Goal: Book appointment/travel/reservation

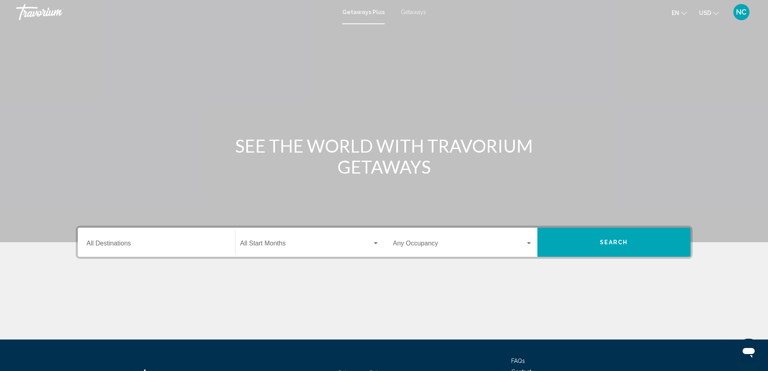
click at [110, 242] on input "Destination All Destinations" at bounding box center [156, 244] width 139 height 7
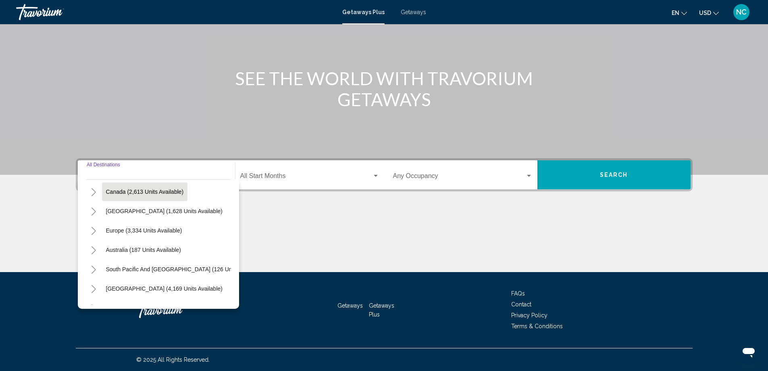
scroll to position [81, 0]
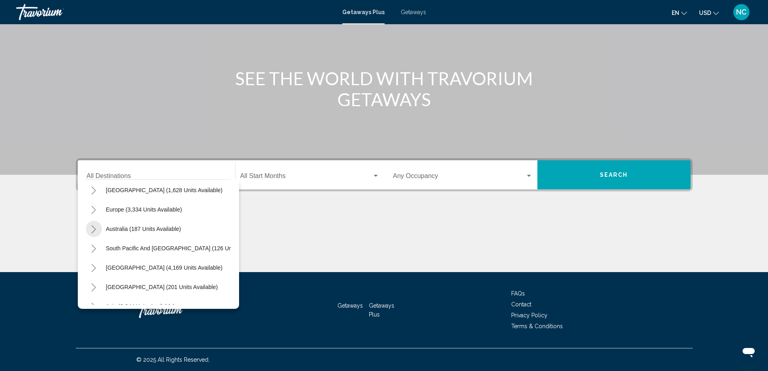
click at [96, 229] on icon "Toggle Australia (187 units available)" at bounding box center [94, 229] width 6 height 8
click at [135, 246] on span "[GEOGRAPHIC_DATA] (32 units available)" at bounding box center [152, 248] width 109 height 6
type input "**********"
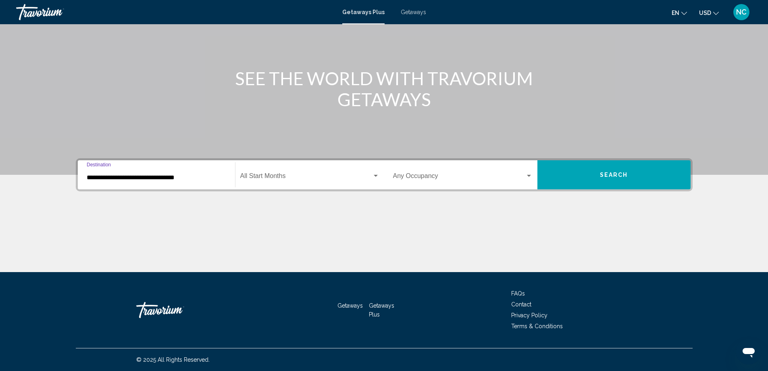
click at [596, 175] on button "Search" at bounding box center [613, 174] width 153 height 29
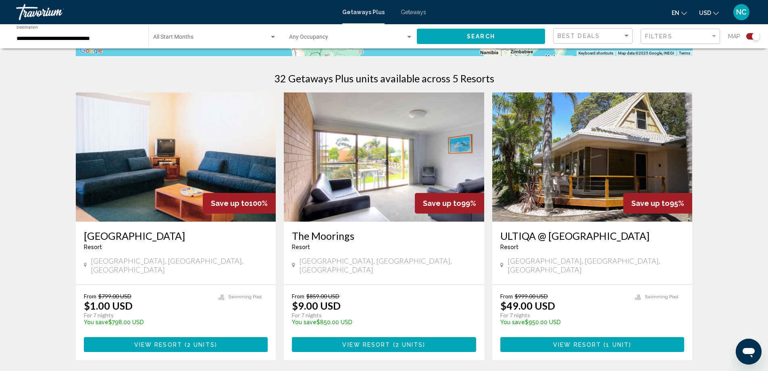
scroll to position [282, 0]
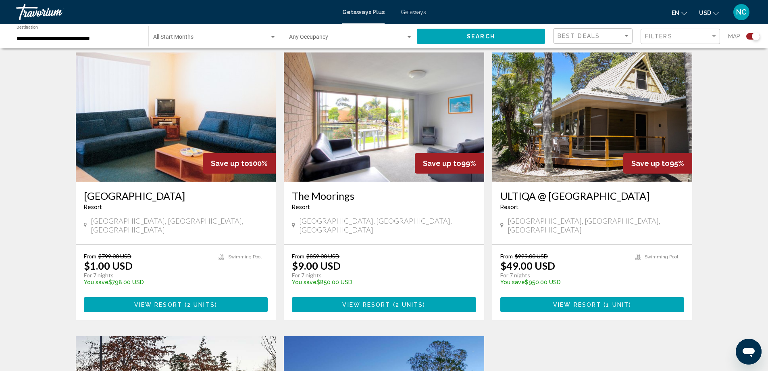
click at [208, 155] on div "Save up to 100%" at bounding box center [239, 163] width 73 height 21
click at [167, 139] on img "Main content" at bounding box center [176, 116] width 200 height 129
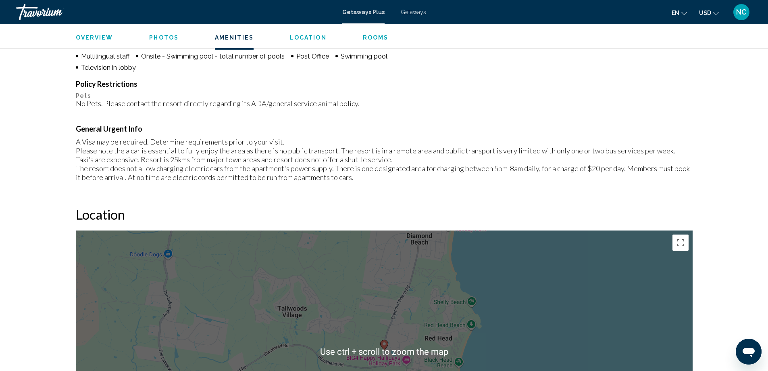
scroll to position [726, 0]
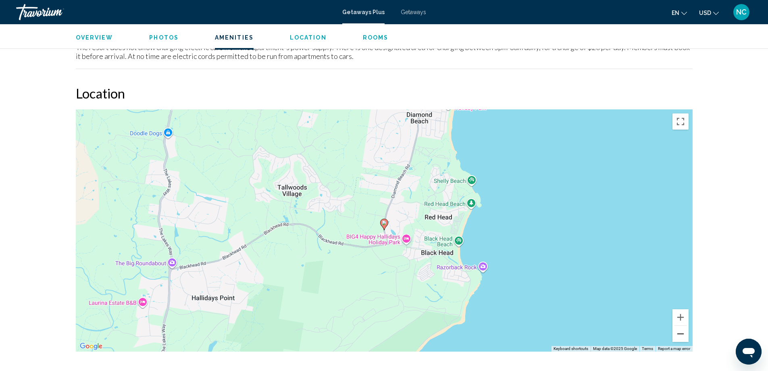
click at [681, 334] on button "Zoom out" at bounding box center [680, 333] width 16 height 16
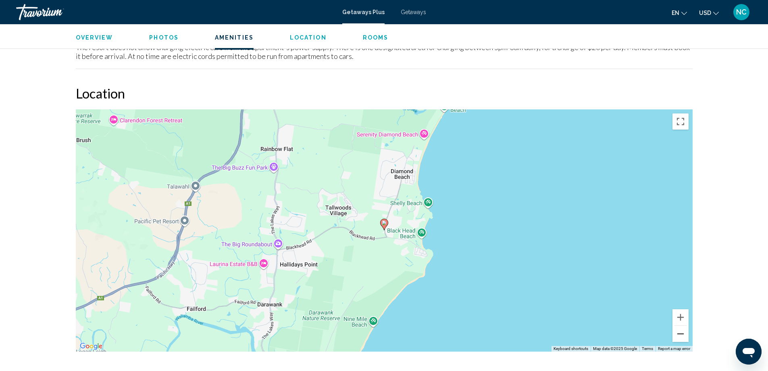
click at [681, 334] on button "Zoom out" at bounding box center [680, 333] width 16 height 16
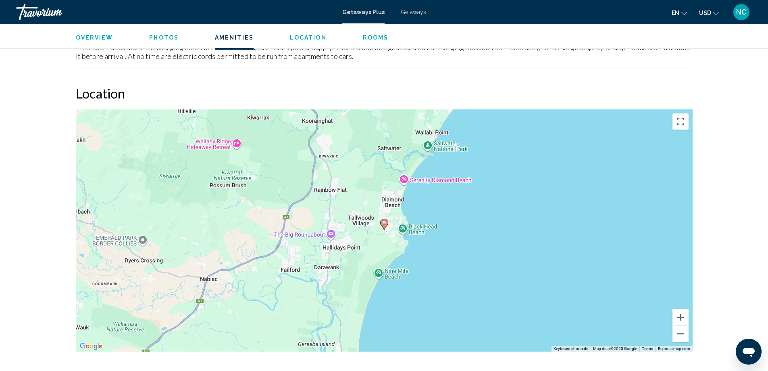
click at [681, 334] on button "Zoom out" at bounding box center [680, 333] width 16 height 16
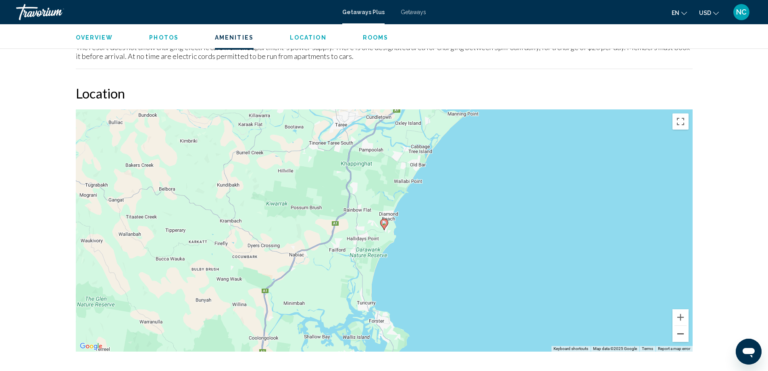
click at [681, 334] on button "Zoom out" at bounding box center [680, 333] width 16 height 16
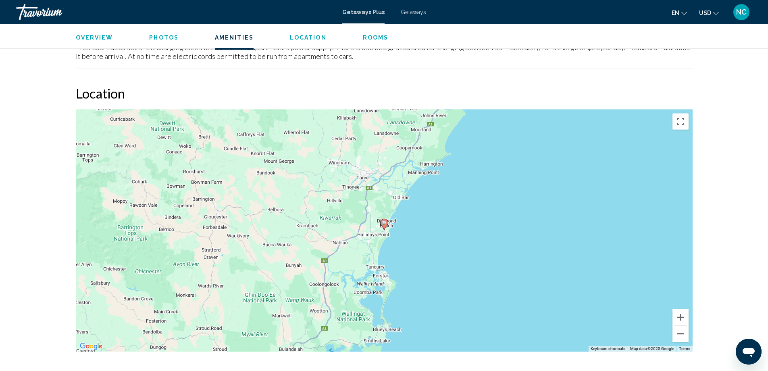
click at [681, 334] on button "Zoom out" at bounding box center [680, 333] width 16 height 16
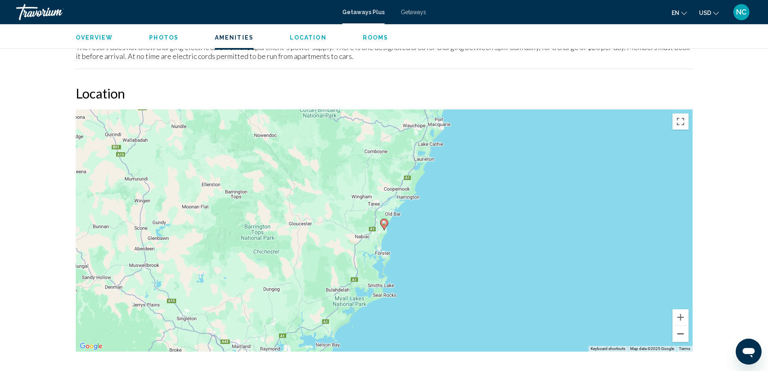
click at [681, 334] on button "Zoom out" at bounding box center [680, 333] width 16 height 16
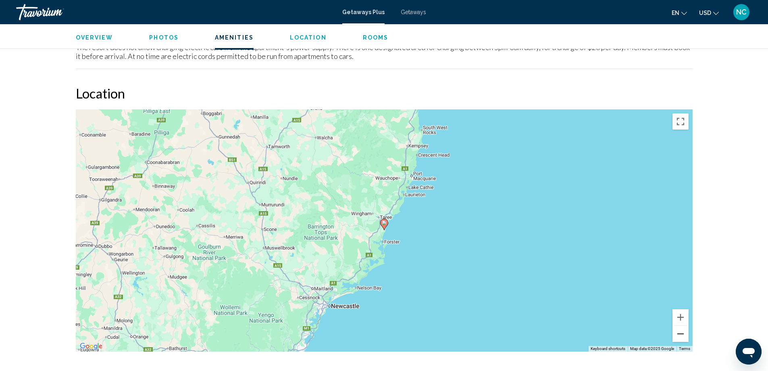
click at [681, 334] on button "Zoom out" at bounding box center [680, 333] width 16 height 16
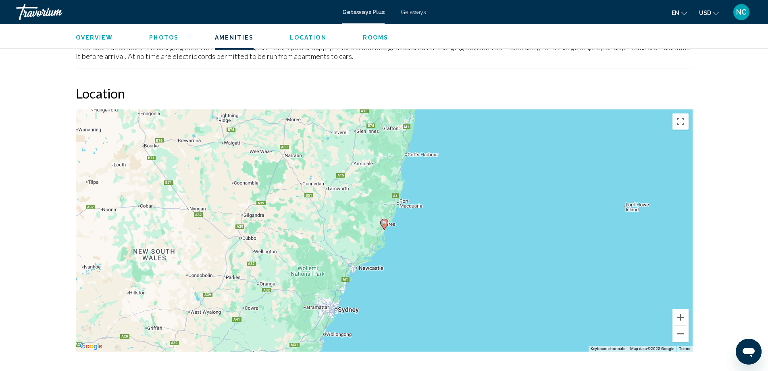
click at [681, 334] on button "Zoom out" at bounding box center [680, 333] width 16 height 16
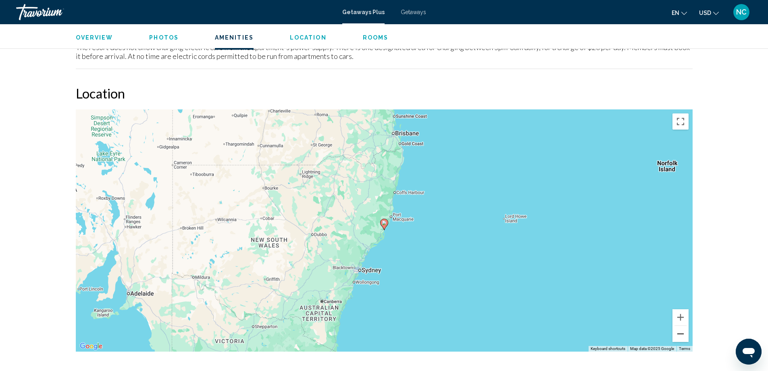
click at [681, 334] on button "Zoom out" at bounding box center [680, 333] width 16 height 16
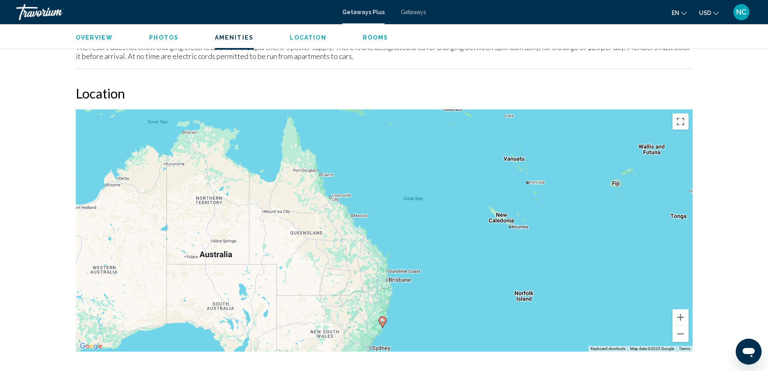
drag, startPoint x: 462, startPoint y: 168, endPoint x: 460, endPoint y: 273, distance: 104.8
click at [460, 273] on div "To activate drag with keyboard, press Alt + Enter. Once in keyboard drag state,…" at bounding box center [384, 230] width 617 height 242
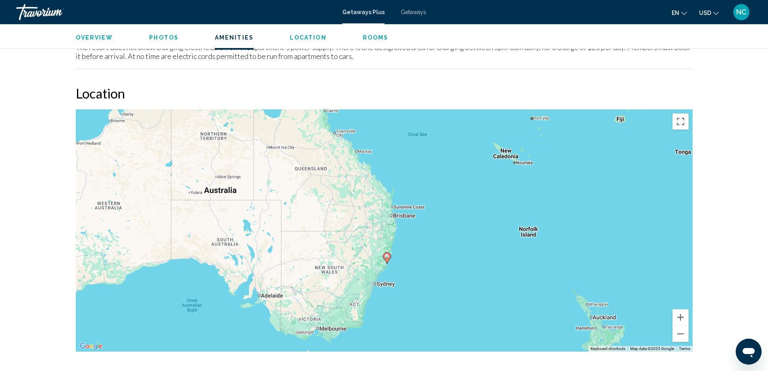
drag, startPoint x: 433, startPoint y: 337, endPoint x: 437, endPoint y: 238, distance: 99.2
click at [437, 238] on div "To activate drag with keyboard, press Alt + Enter. Once in keyboard drag state,…" at bounding box center [384, 230] width 617 height 242
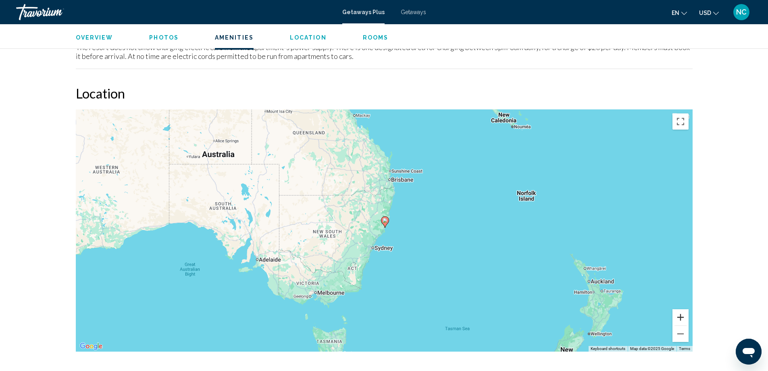
click at [681, 318] on button "Zoom in" at bounding box center [680, 317] width 16 height 16
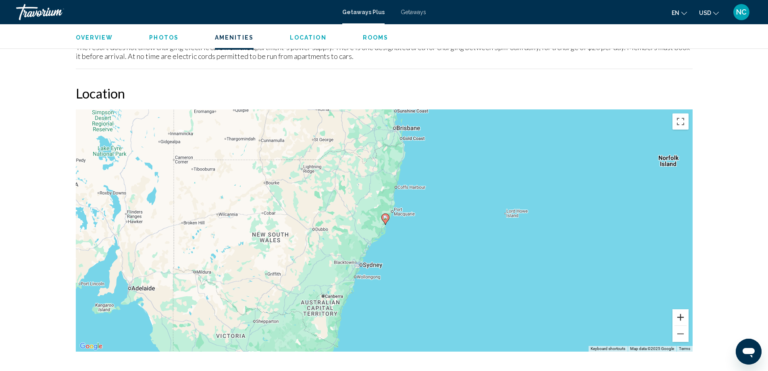
click at [681, 318] on button "Zoom in" at bounding box center [680, 317] width 16 height 16
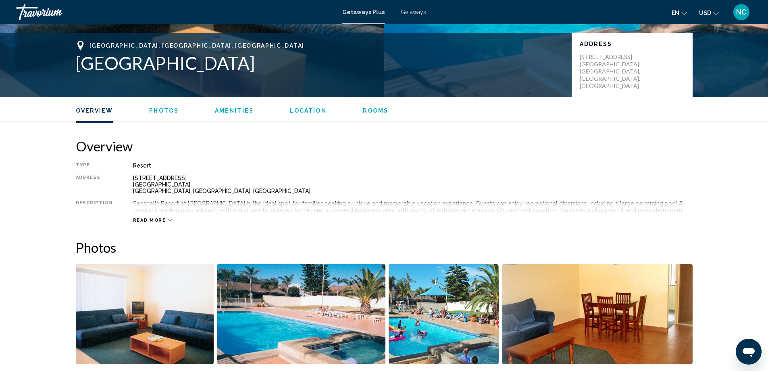
scroll to position [0, 0]
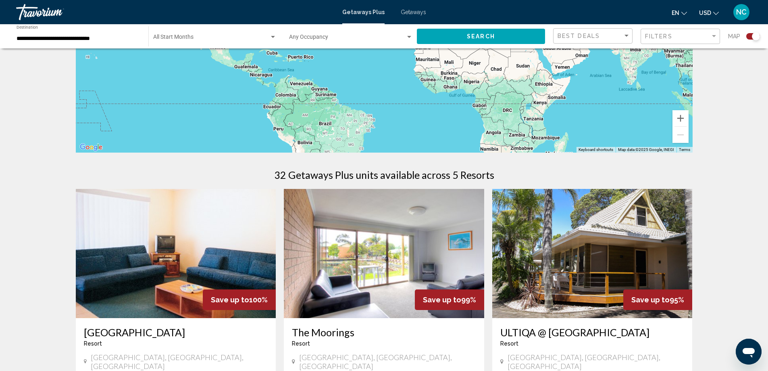
scroll to position [202, 0]
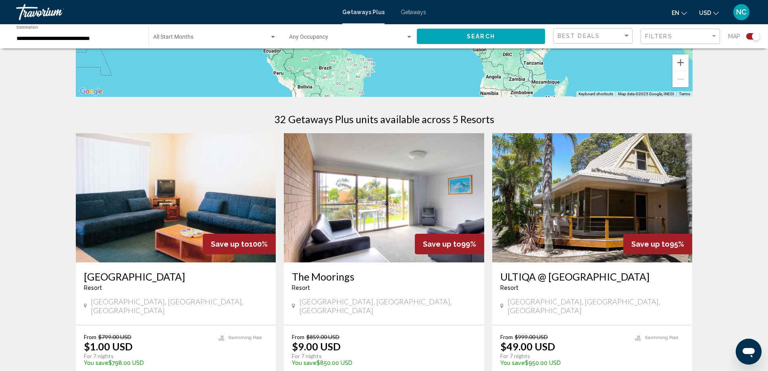
click at [415, 223] on img "Main content" at bounding box center [384, 197] width 200 height 129
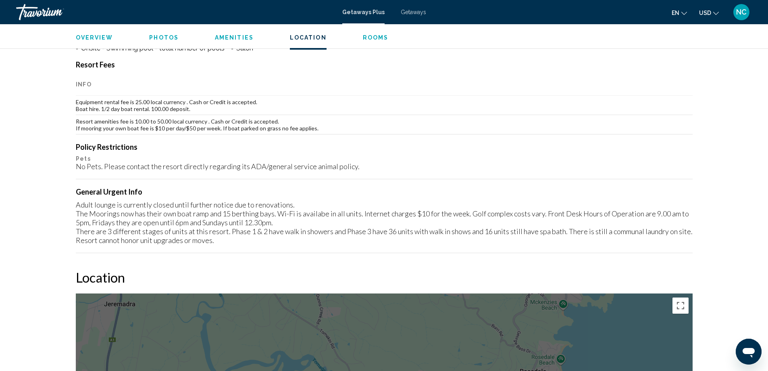
scroll to position [673, 0]
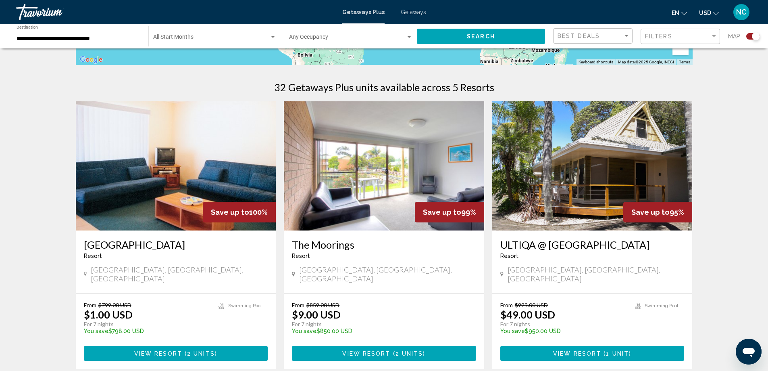
scroll to position [282, 0]
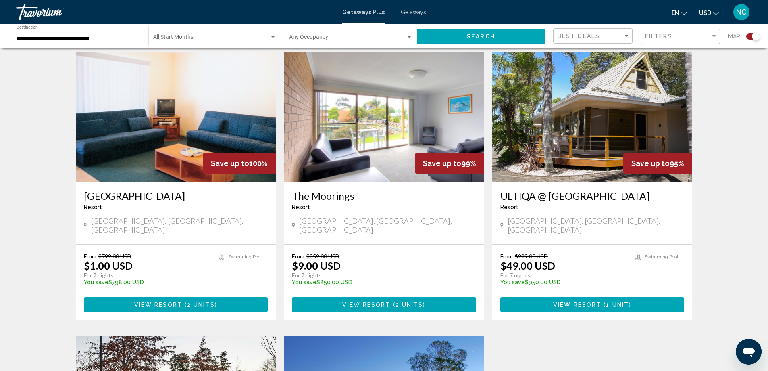
click at [560, 137] on img "Main content" at bounding box center [592, 116] width 200 height 129
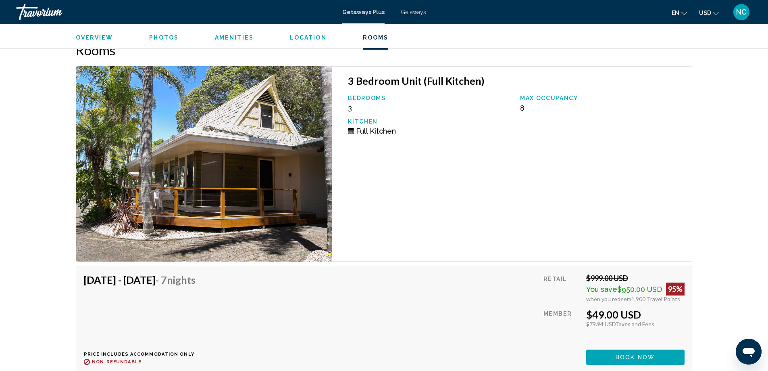
scroll to position [1103, 0]
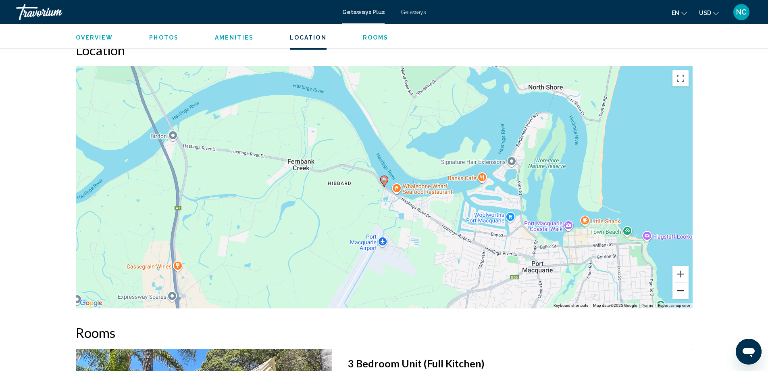
click at [681, 290] on button "Zoom out" at bounding box center [680, 290] width 16 height 16
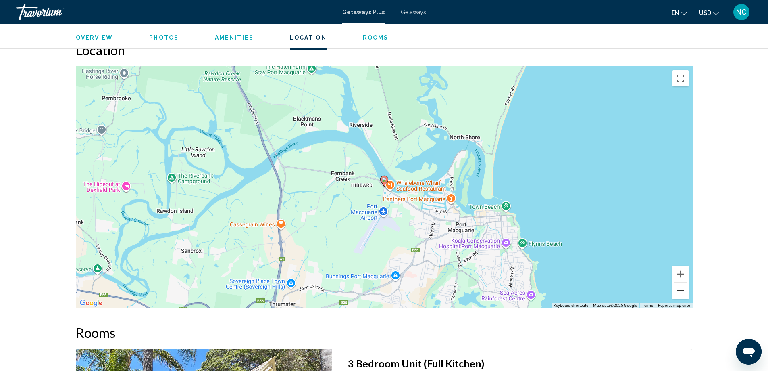
click at [681, 290] on button "Zoom out" at bounding box center [680, 290] width 16 height 16
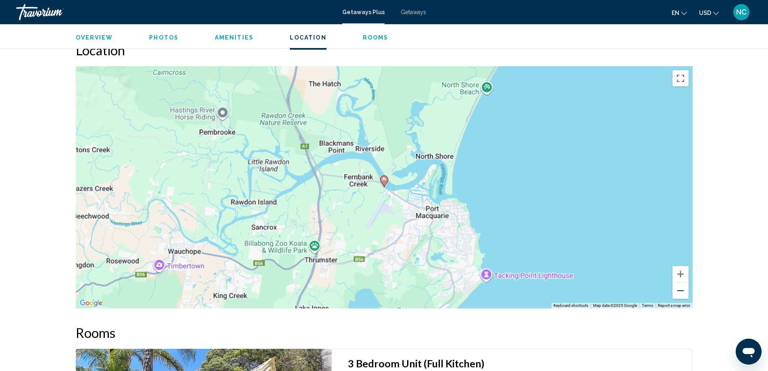
click at [681, 290] on button "Zoom out" at bounding box center [680, 290] width 16 height 16
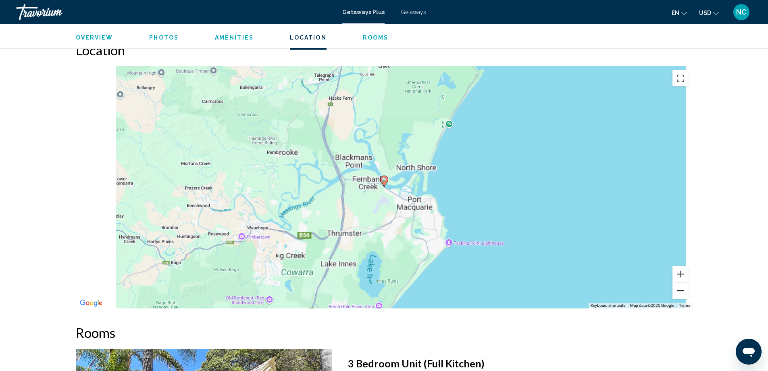
click at [681, 290] on button "Zoom out" at bounding box center [680, 290] width 16 height 16
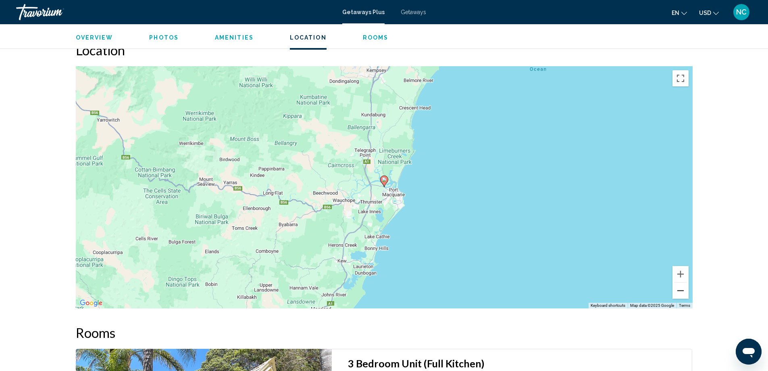
click at [681, 290] on button "Zoom out" at bounding box center [680, 290] width 16 height 16
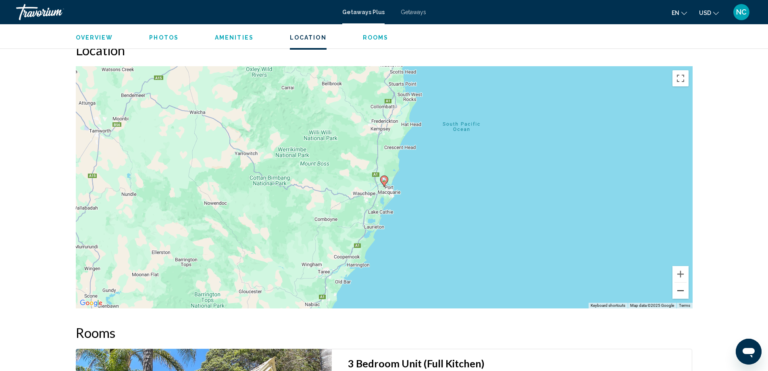
click at [681, 290] on button "Zoom out" at bounding box center [680, 290] width 16 height 16
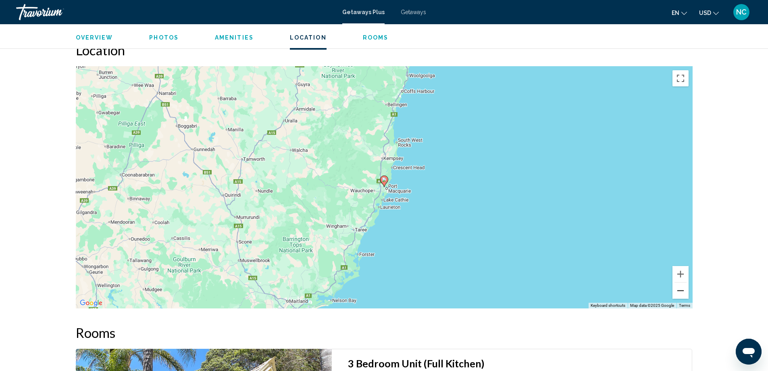
click at [681, 290] on button "Zoom out" at bounding box center [680, 290] width 16 height 16
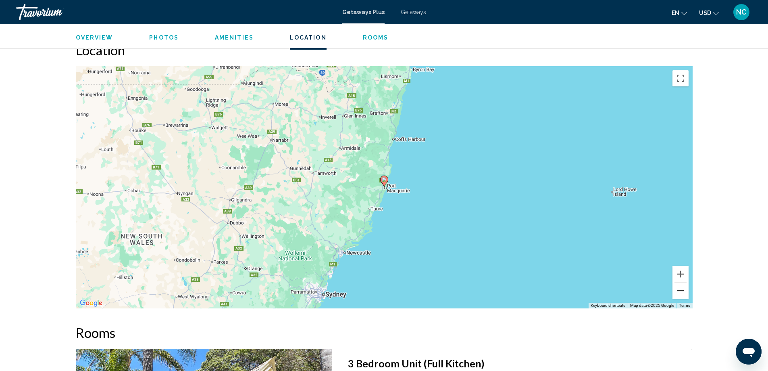
click at [681, 290] on button "Zoom out" at bounding box center [680, 290] width 16 height 16
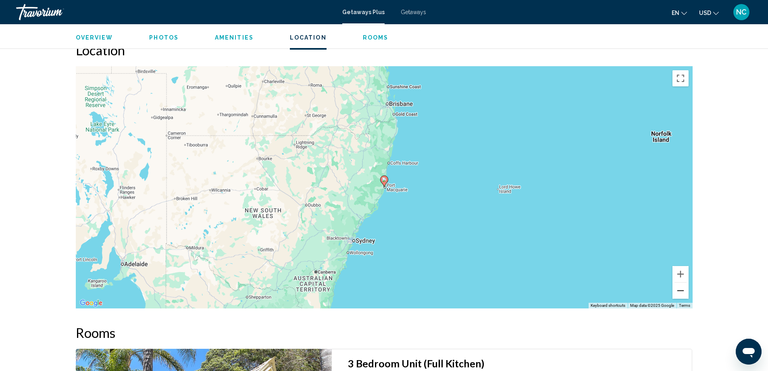
click at [681, 290] on button "Zoom out" at bounding box center [680, 290] width 16 height 16
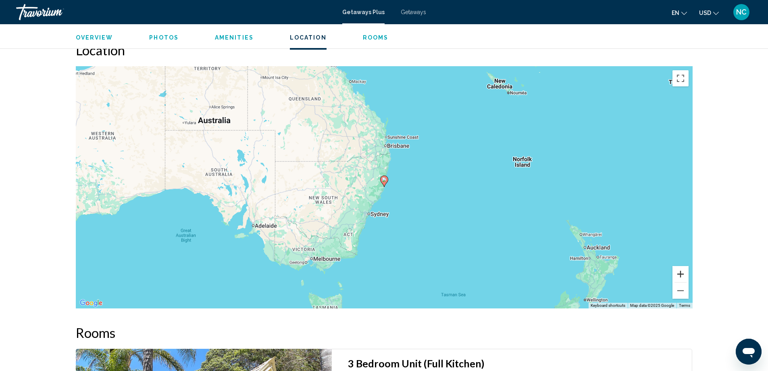
click at [679, 271] on button "Zoom in" at bounding box center [680, 274] width 16 height 16
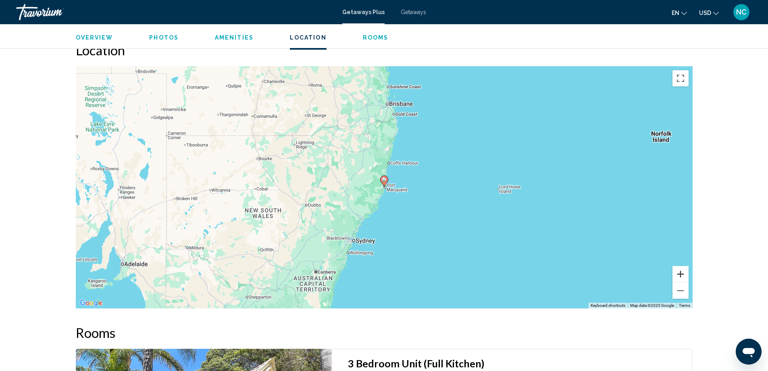
click at [679, 271] on button "Zoom in" at bounding box center [680, 274] width 16 height 16
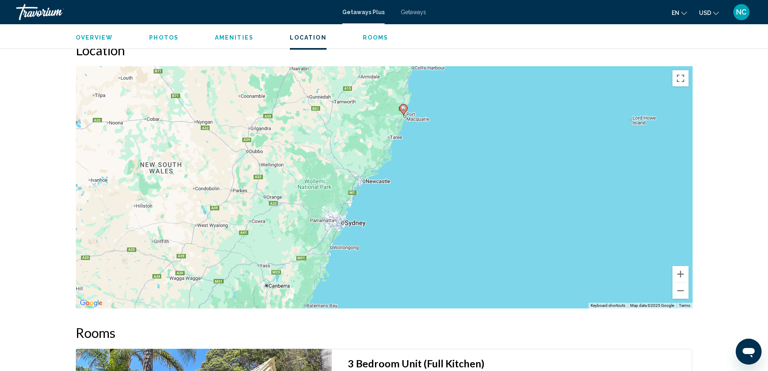
drag, startPoint x: 454, startPoint y: 276, endPoint x: 478, endPoint y: 183, distance: 96.0
click at [478, 183] on div "To activate drag with keyboard, press Alt + Enter. Once in keyboard drag state,…" at bounding box center [384, 187] width 617 height 242
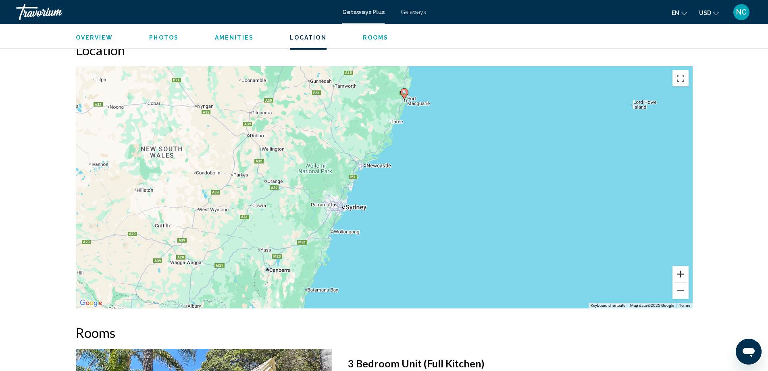
click at [679, 274] on button "Zoom in" at bounding box center [680, 274] width 16 height 16
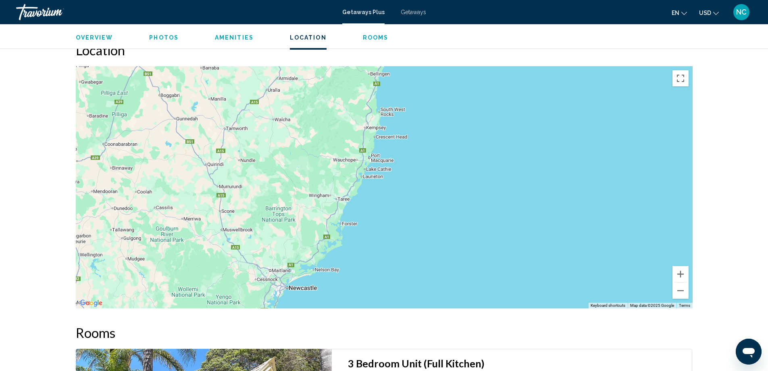
drag, startPoint x: 475, startPoint y: 108, endPoint x: 398, endPoint y: 266, distance: 176.7
click at [398, 266] on div "Main content" at bounding box center [384, 187] width 617 height 242
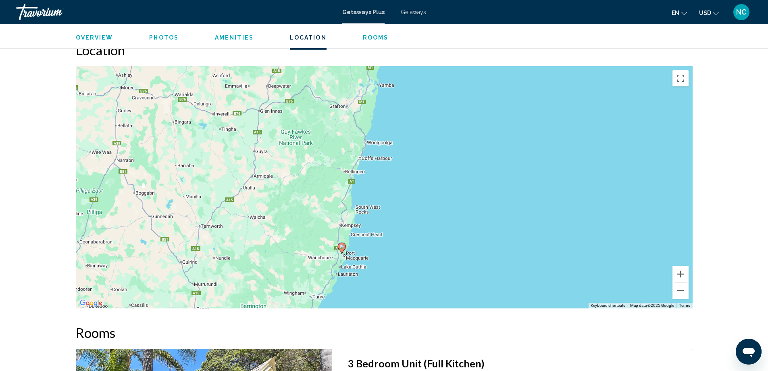
drag, startPoint x: 449, startPoint y: 119, endPoint x: 443, endPoint y: 204, distance: 84.9
click at [443, 204] on div "To activate drag with keyboard, press Alt + Enter. Once in keyboard drag state,…" at bounding box center [384, 187] width 617 height 242
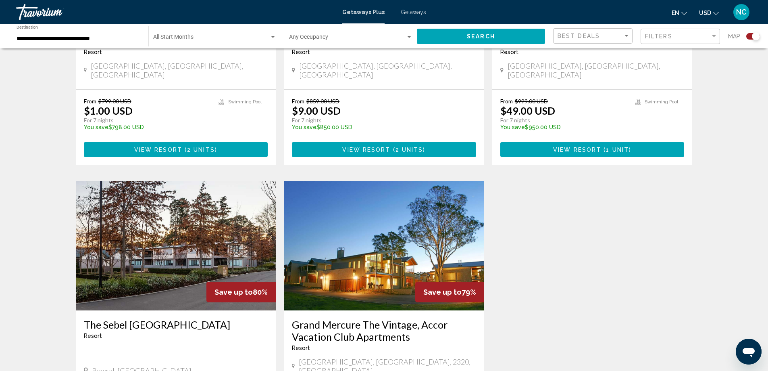
scroll to position [524, 0]
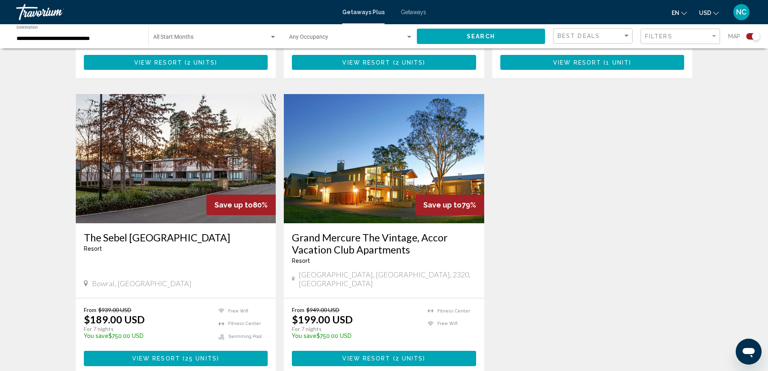
click at [151, 146] on img "Main content" at bounding box center [176, 158] width 200 height 129
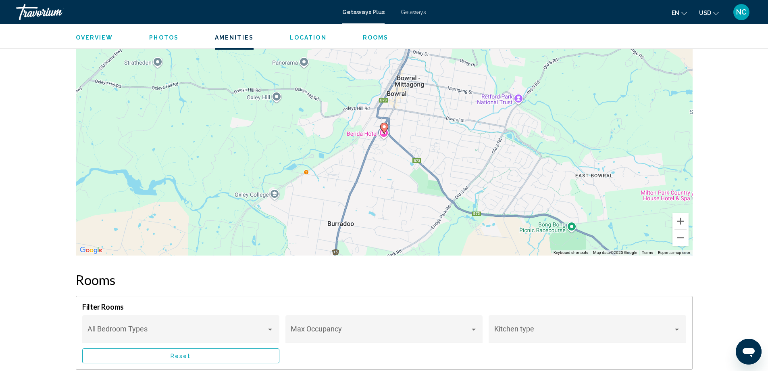
scroll to position [766, 0]
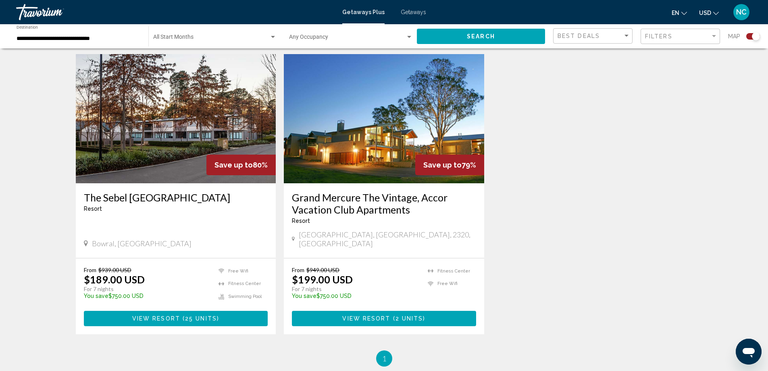
scroll to position [564, 0]
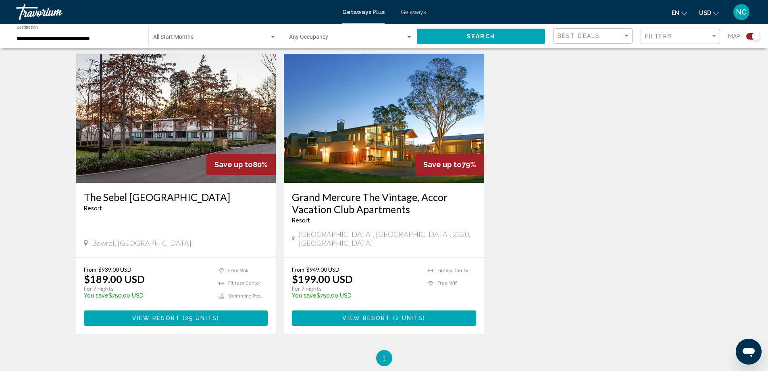
click at [391, 143] on img "Main content" at bounding box center [384, 118] width 200 height 129
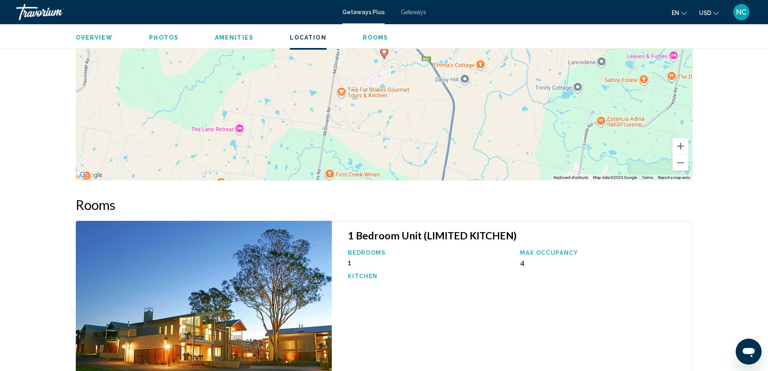
scroll to position [751, 0]
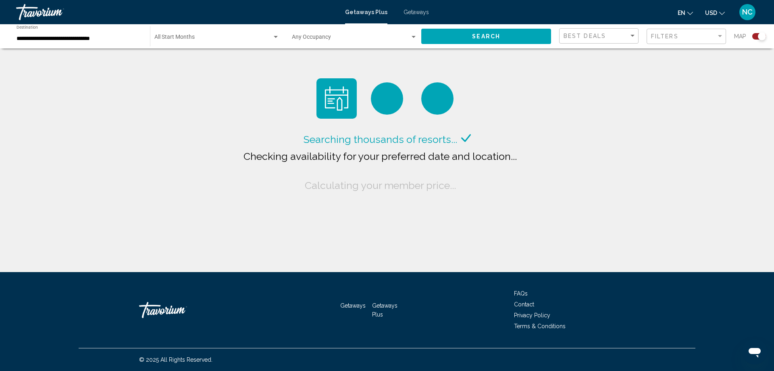
click at [406, 12] on span "Getaways" at bounding box center [416, 12] width 25 height 6
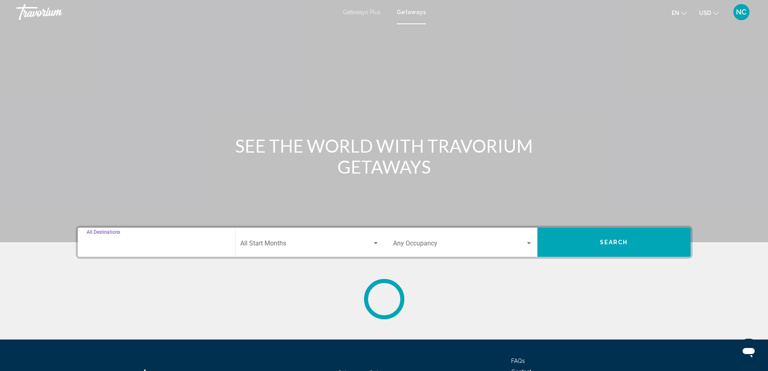
click at [123, 244] on input "Destination All Destinations" at bounding box center [156, 244] width 139 height 7
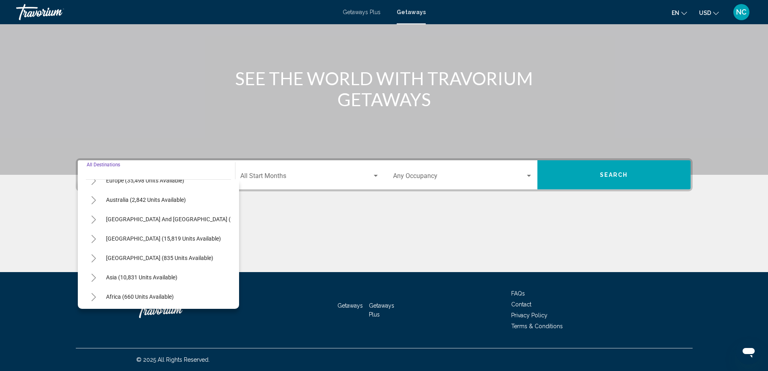
scroll to position [121, 0]
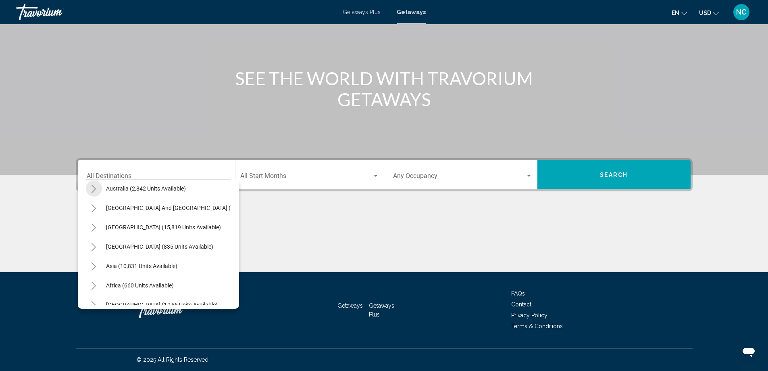
click at [95, 187] on icon "Toggle Australia (2,842 units available)" at bounding box center [94, 189] width 6 height 8
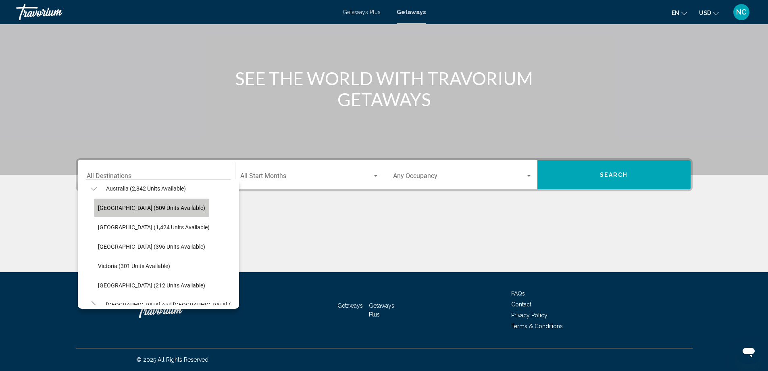
click at [155, 209] on span "[GEOGRAPHIC_DATA] (509 units available)" at bounding box center [151, 207] width 107 height 6
type input "**********"
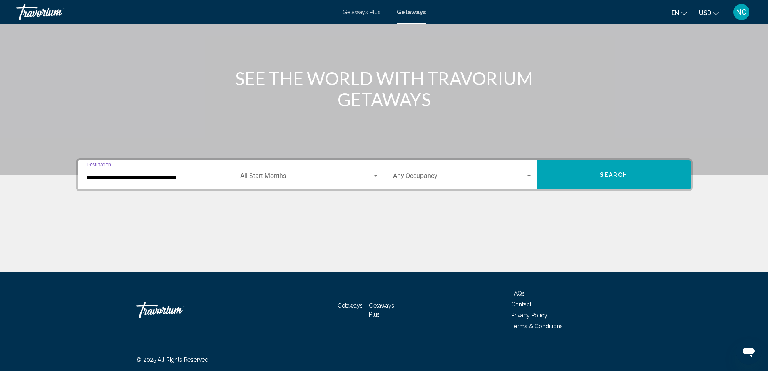
click at [598, 177] on button "Search" at bounding box center [613, 174] width 153 height 29
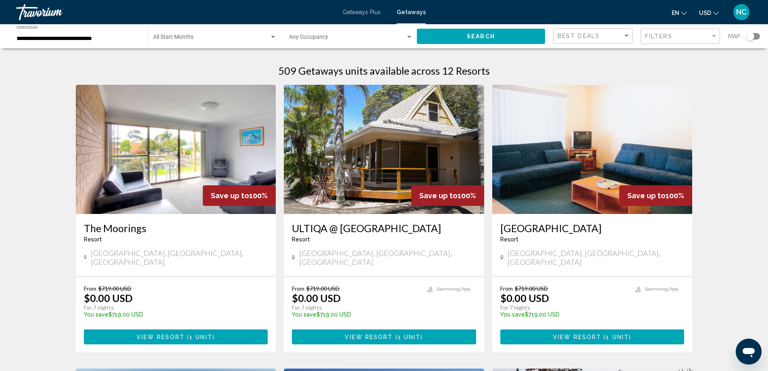
click at [358, 163] on img "Main content" at bounding box center [384, 149] width 200 height 129
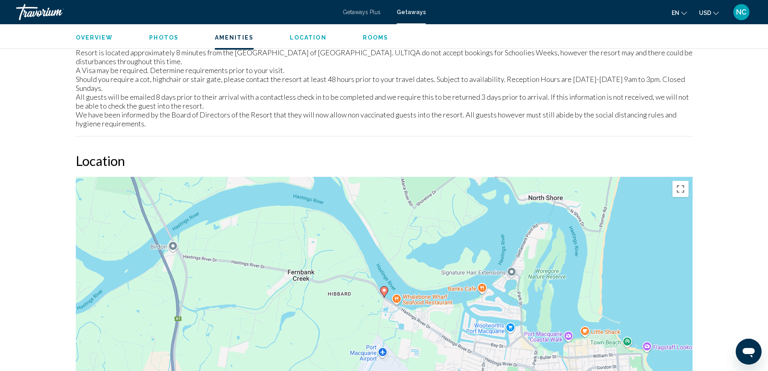
scroll to position [766, 0]
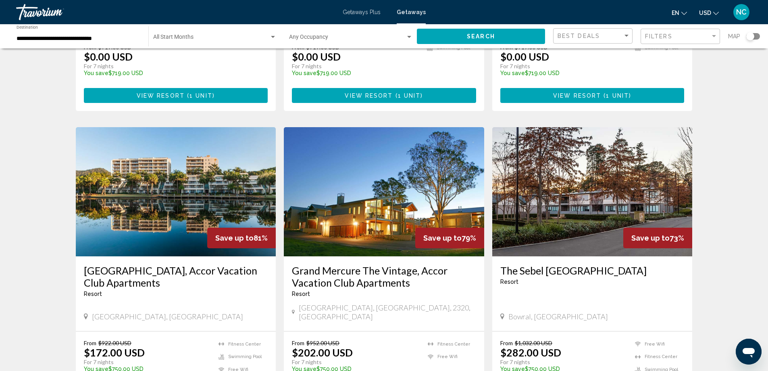
scroll to position [242, 0]
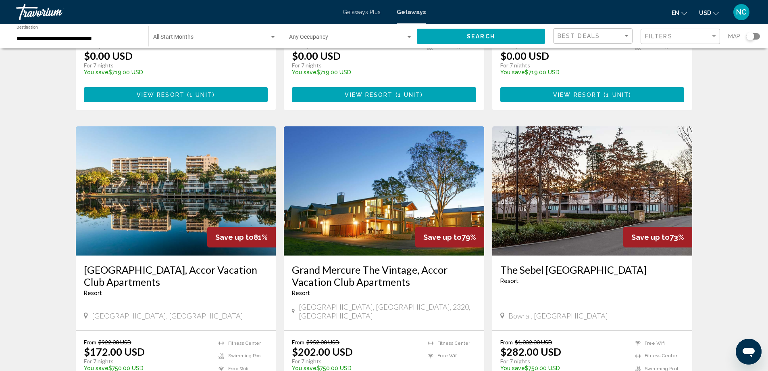
click at [143, 188] on img "Main content" at bounding box center [176, 190] width 200 height 129
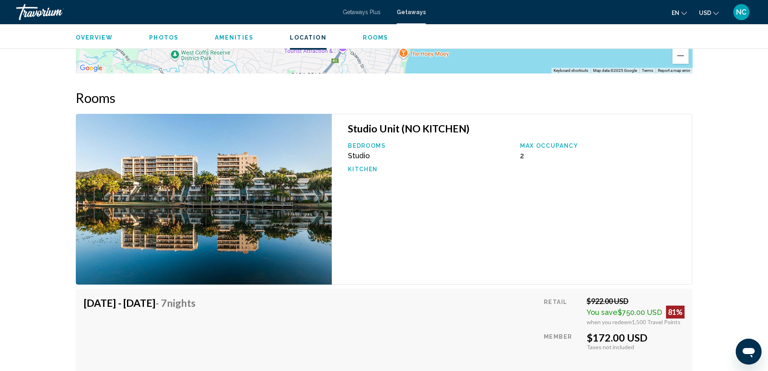
scroll to position [1034, 0]
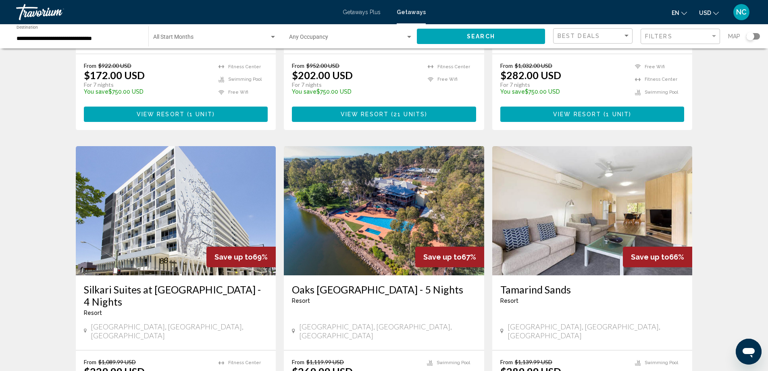
scroll to position [524, 0]
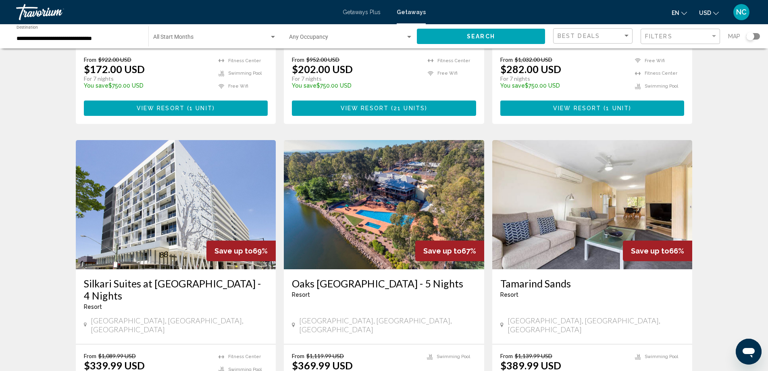
click at [360, 204] on img "Main content" at bounding box center [384, 204] width 200 height 129
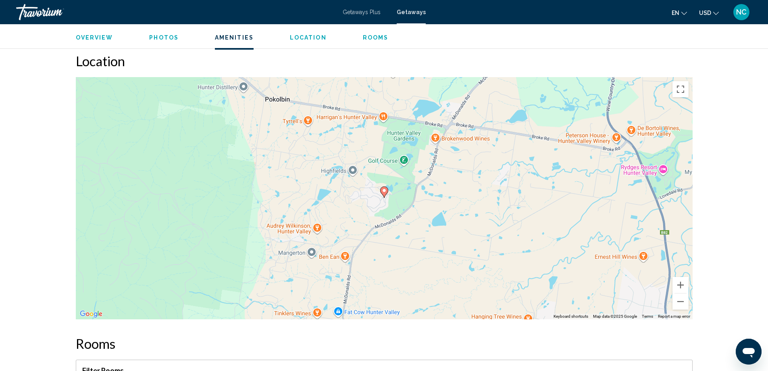
scroll to position [726, 0]
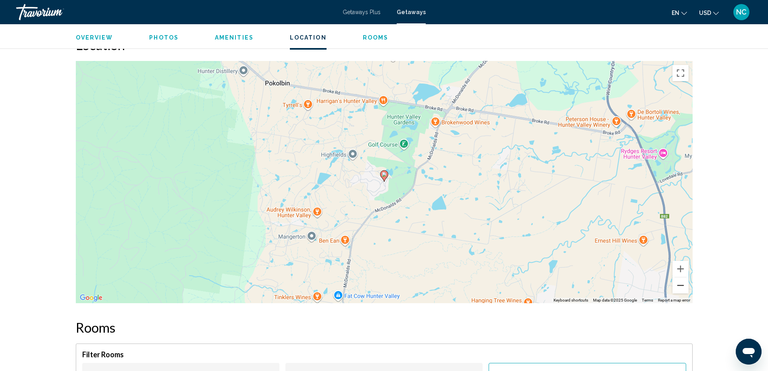
click at [683, 286] on button "Zoom out" at bounding box center [680, 285] width 16 height 16
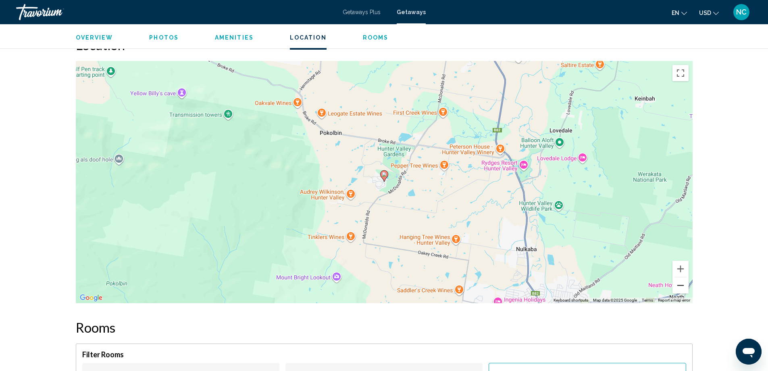
click at [683, 286] on button "Zoom out" at bounding box center [680, 285] width 16 height 16
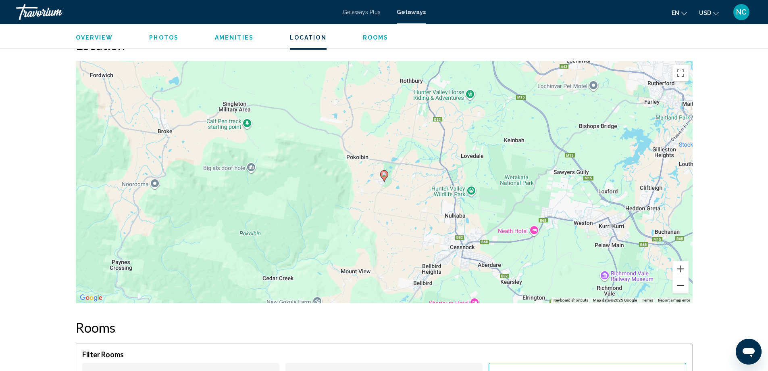
click at [683, 286] on button "Zoom out" at bounding box center [680, 285] width 16 height 16
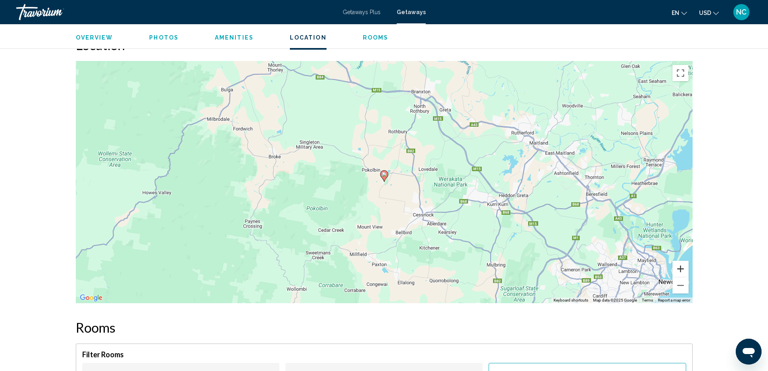
click at [681, 270] on button "Zoom in" at bounding box center [680, 268] width 16 height 16
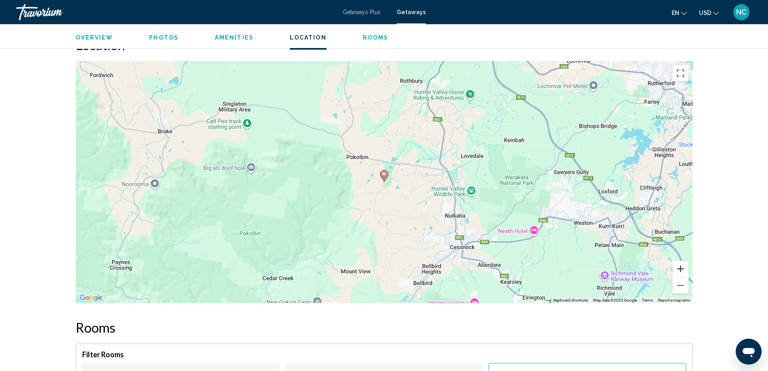
click at [681, 270] on button "Zoom in" at bounding box center [680, 268] width 16 height 16
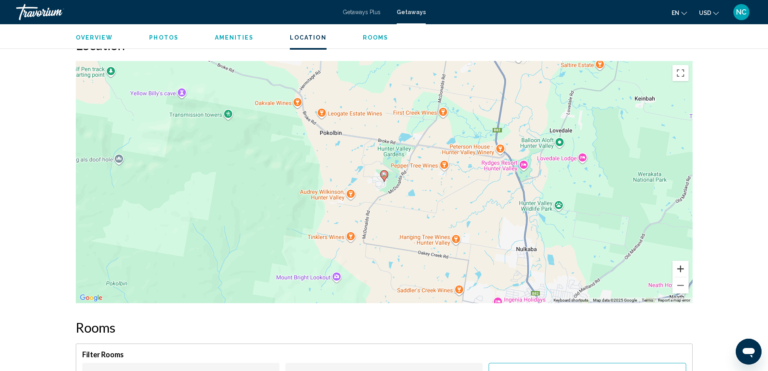
click at [681, 270] on button "Zoom in" at bounding box center [680, 268] width 16 height 16
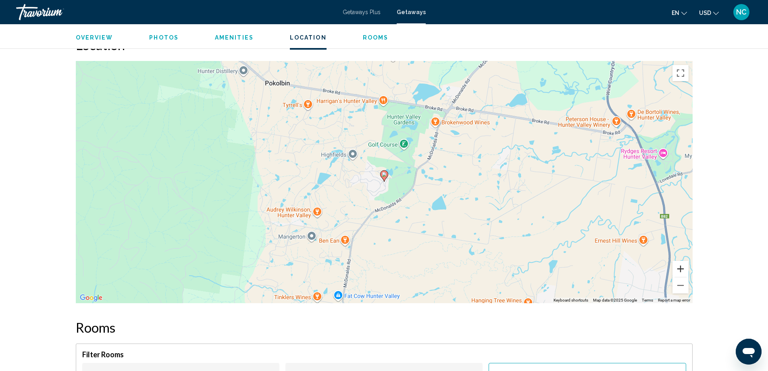
click at [681, 270] on button "Zoom in" at bounding box center [680, 268] width 16 height 16
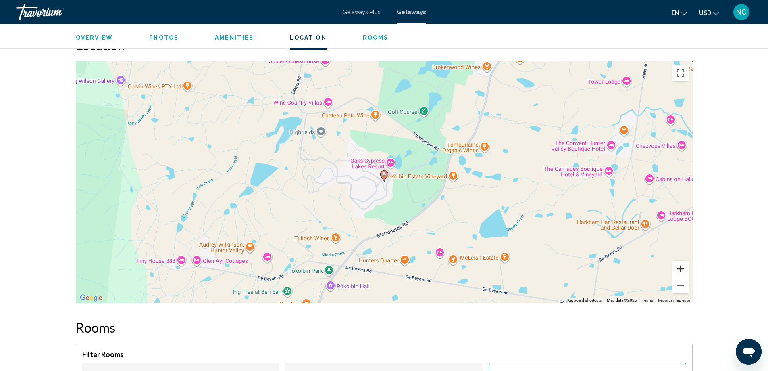
click at [681, 270] on button "Zoom in" at bounding box center [680, 268] width 16 height 16
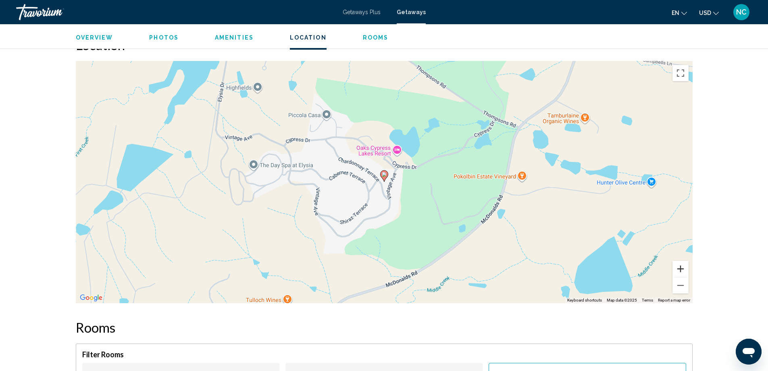
click at [681, 270] on button "Zoom in" at bounding box center [680, 268] width 16 height 16
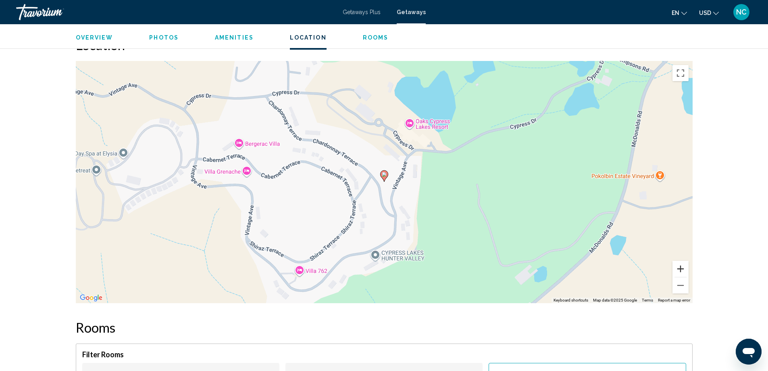
click at [681, 270] on button "Zoom in" at bounding box center [680, 268] width 16 height 16
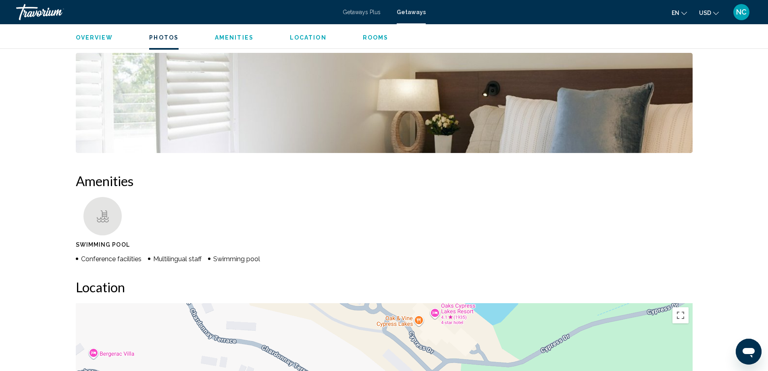
scroll to position [242, 0]
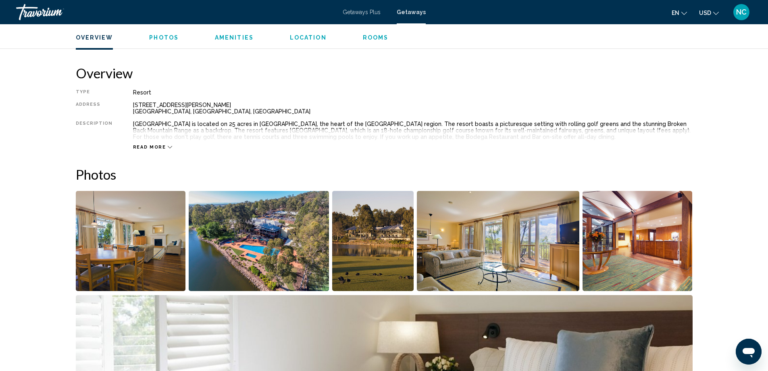
click at [142, 247] on img "Open full-screen image slider" at bounding box center [131, 241] width 110 height 100
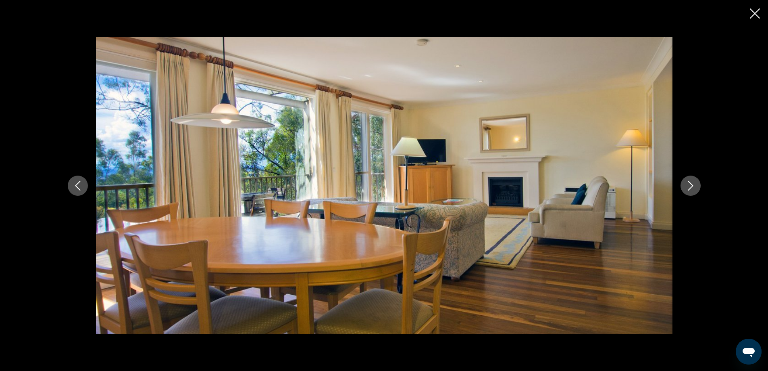
click at [689, 185] on icon "Next image" at bounding box center [691, 186] width 10 height 10
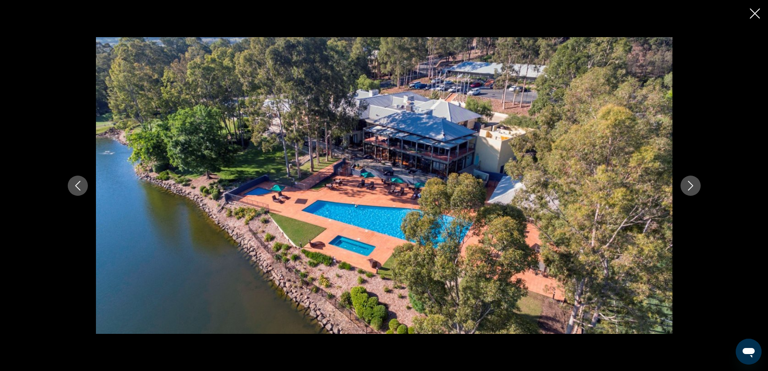
click at [689, 185] on icon "Next image" at bounding box center [691, 186] width 10 height 10
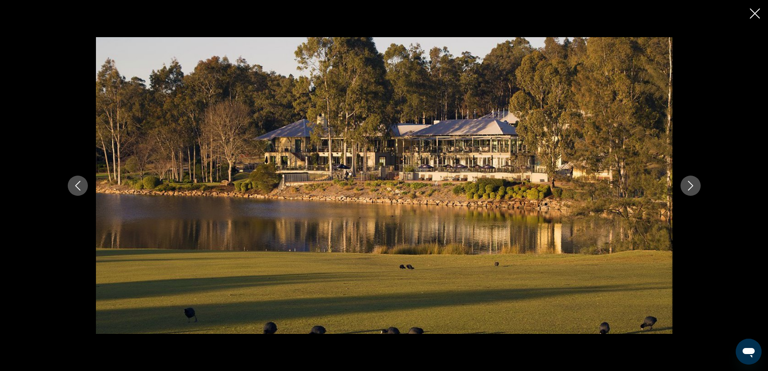
click at [687, 185] on icon "Next image" at bounding box center [691, 186] width 10 height 10
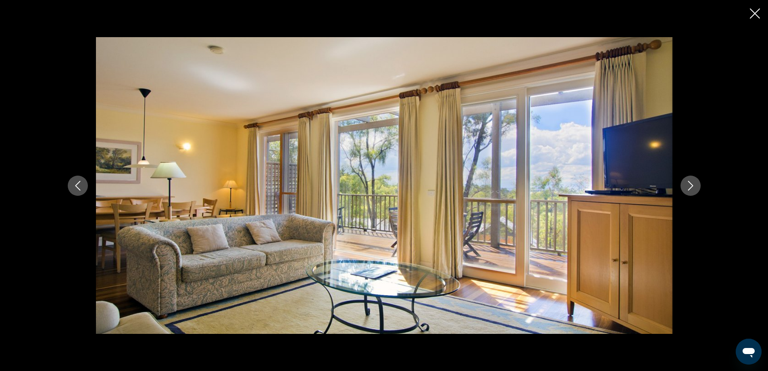
click at [687, 185] on icon "Next image" at bounding box center [691, 186] width 10 height 10
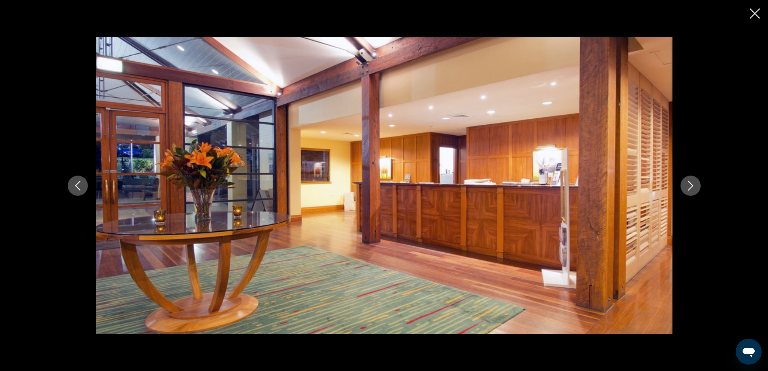
click at [687, 185] on icon "Next image" at bounding box center [691, 186] width 10 height 10
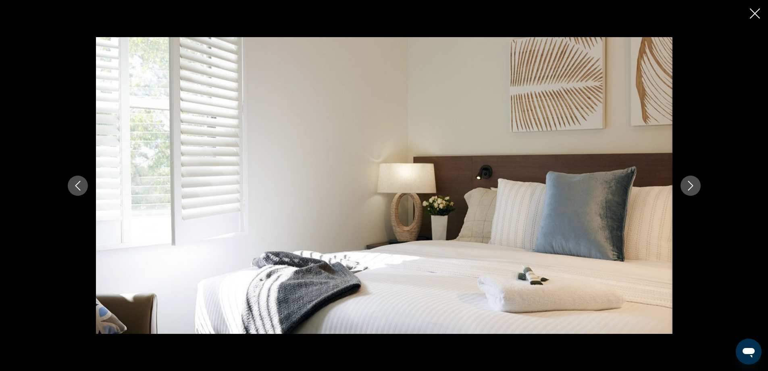
click at [687, 185] on icon "Next image" at bounding box center [691, 186] width 10 height 10
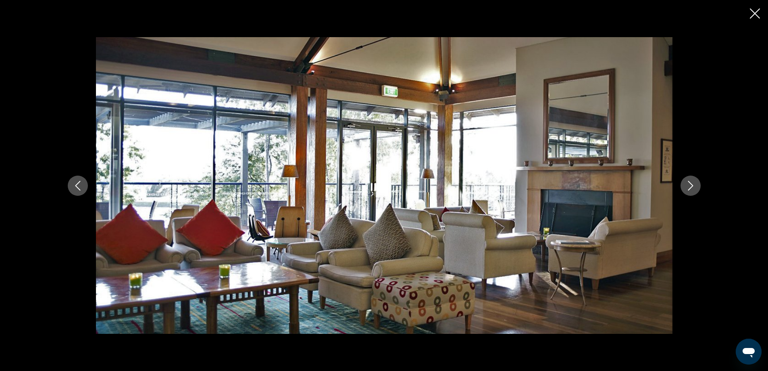
click at [687, 185] on icon "Next image" at bounding box center [691, 186] width 10 height 10
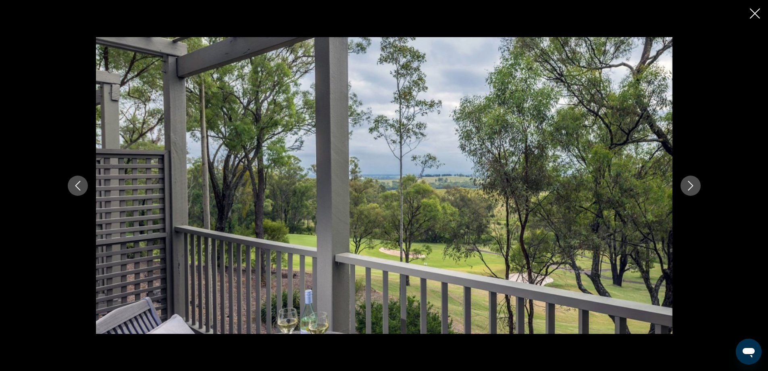
click at [687, 185] on icon "Next image" at bounding box center [691, 186] width 10 height 10
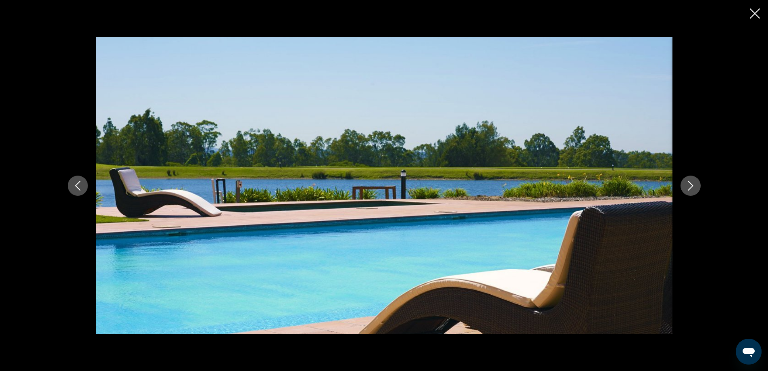
click at [687, 185] on icon "Next image" at bounding box center [691, 186] width 10 height 10
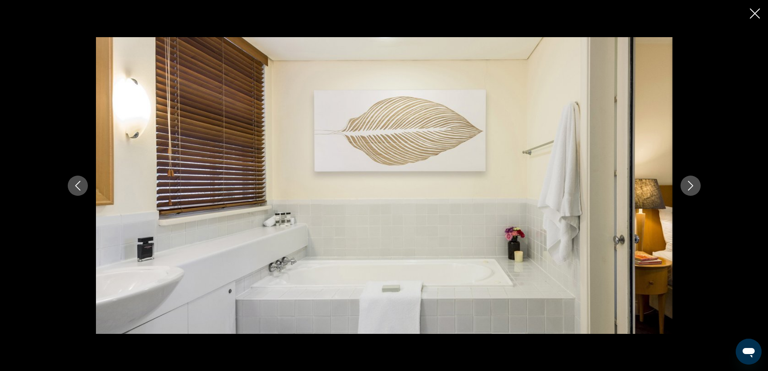
click at [687, 185] on icon "Next image" at bounding box center [691, 186] width 10 height 10
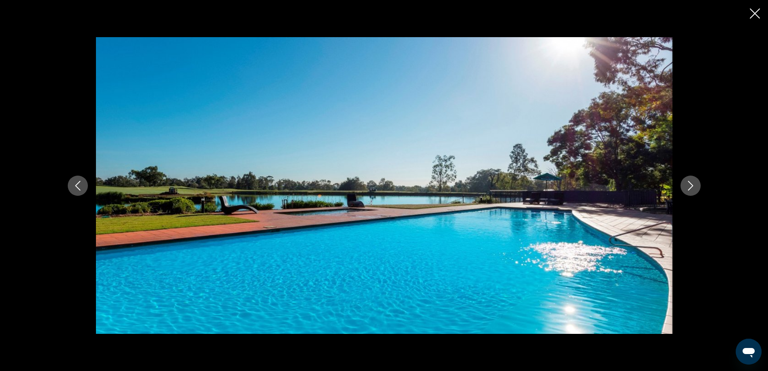
click at [692, 185] on icon "Next image" at bounding box center [690, 186] width 5 height 10
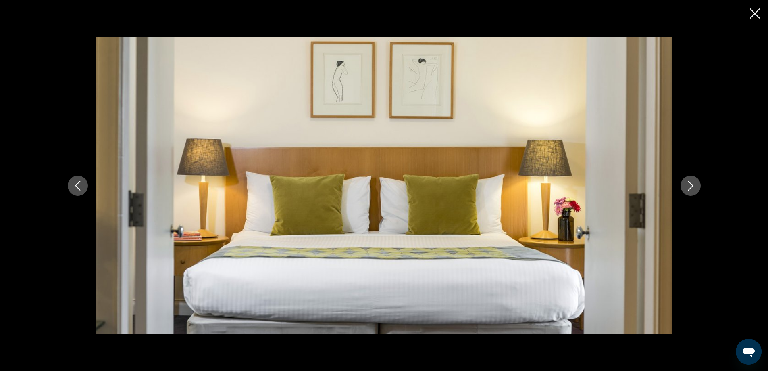
click at [692, 185] on icon "Next image" at bounding box center [690, 186] width 5 height 10
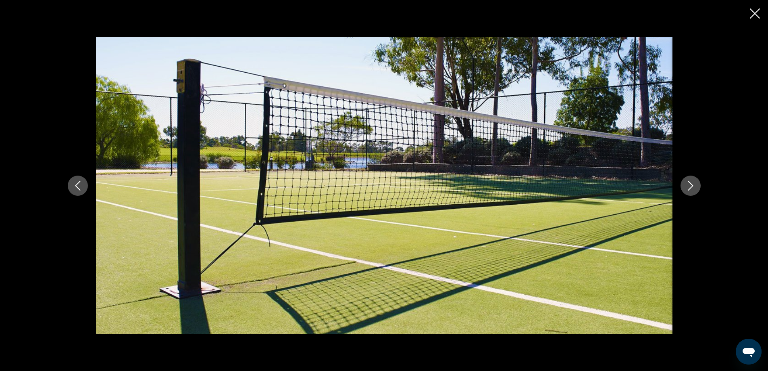
click at [692, 185] on icon "Next image" at bounding box center [690, 186] width 5 height 10
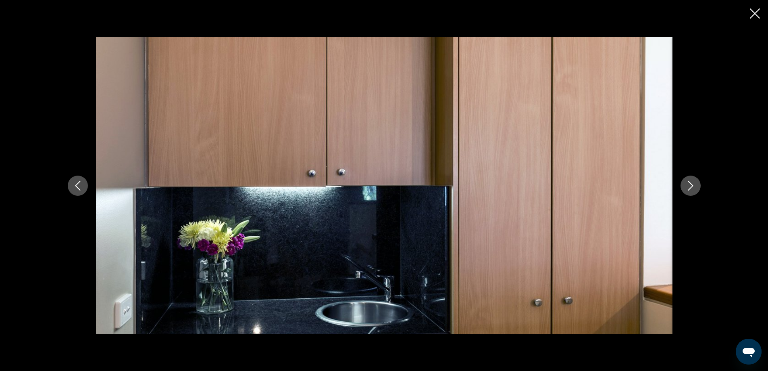
click at [692, 185] on icon "Next image" at bounding box center [690, 186] width 5 height 10
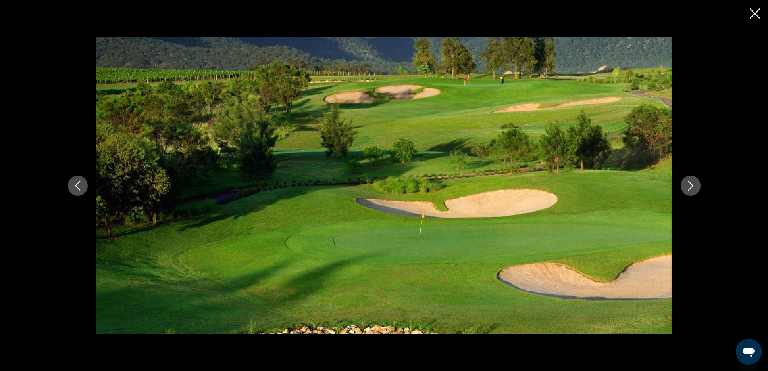
click at [692, 185] on icon "Next image" at bounding box center [690, 186] width 5 height 10
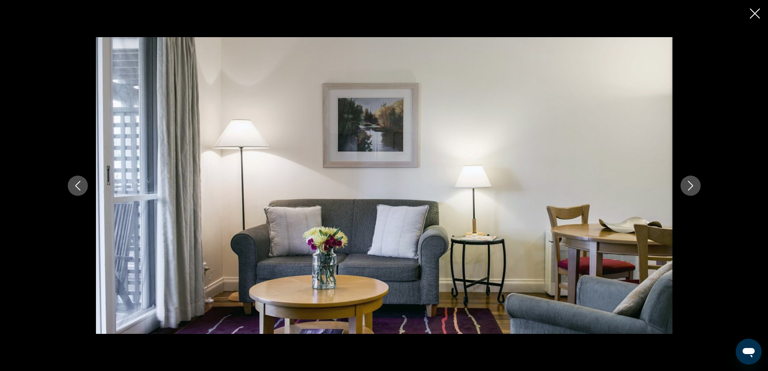
click at [692, 185] on icon "Next image" at bounding box center [690, 186] width 5 height 10
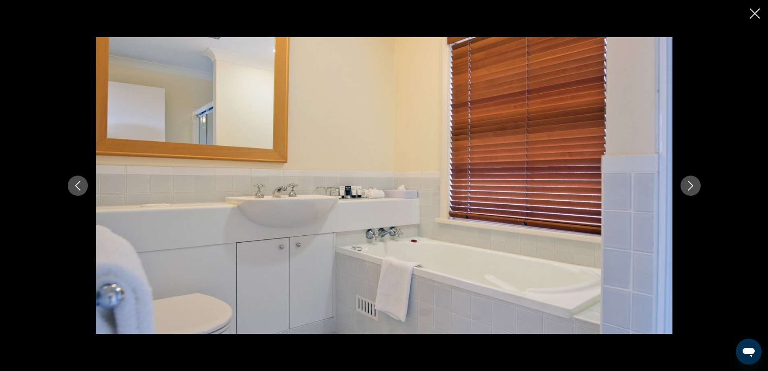
click at [692, 185] on icon "Next image" at bounding box center [690, 186] width 5 height 10
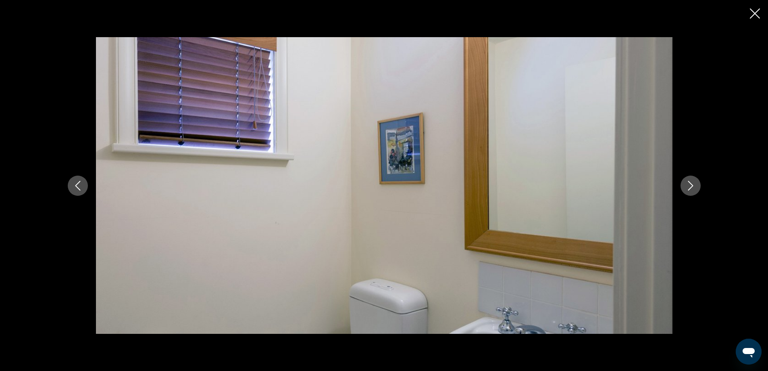
click at [692, 185] on icon "Next image" at bounding box center [690, 186] width 5 height 10
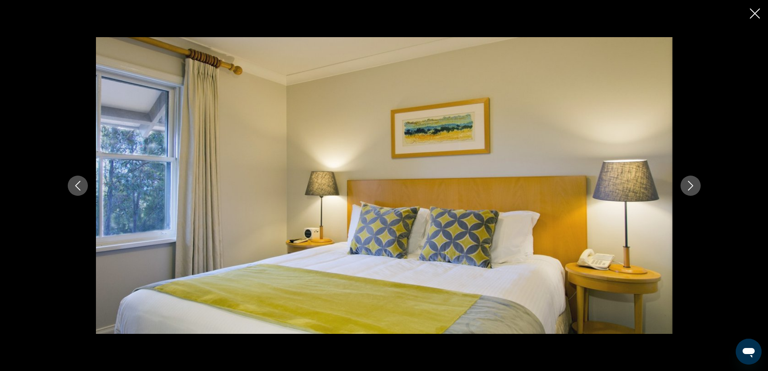
click at [692, 185] on icon "Next image" at bounding box center [690, 186] width 5 height 10
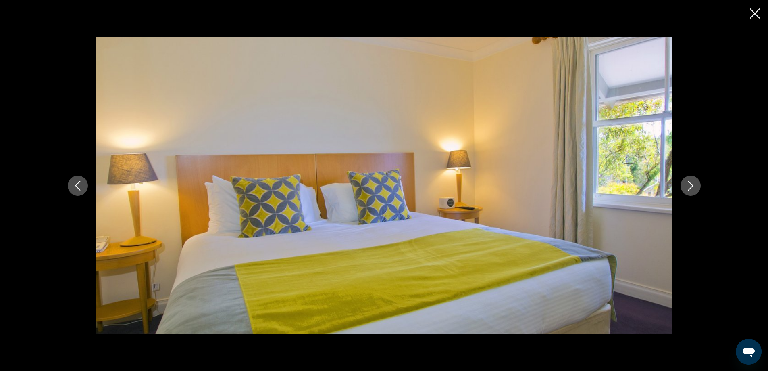
click at [692, 185] on icon "Next image" at bounding box center [690, 186] width 5 height 10
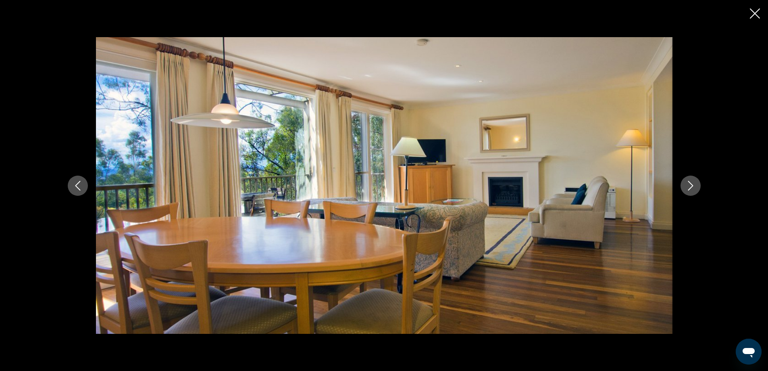
click at [692, 185] on icon "Next image" at bounding box center [690, 186] width 5 height 10
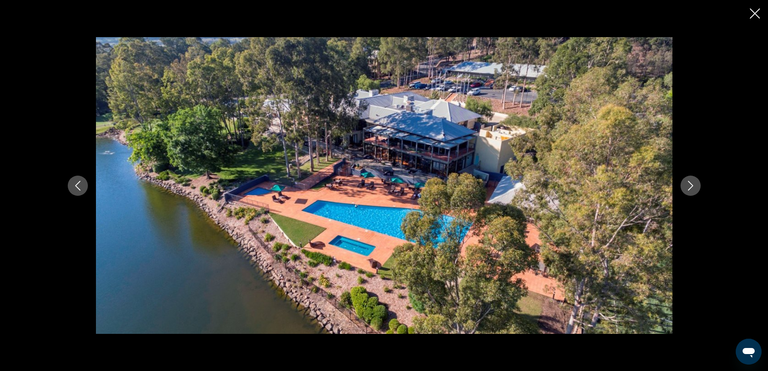
click at [753, 13] on icon "Close slideshow" at bounding box center [755, 13] width 10 height 10
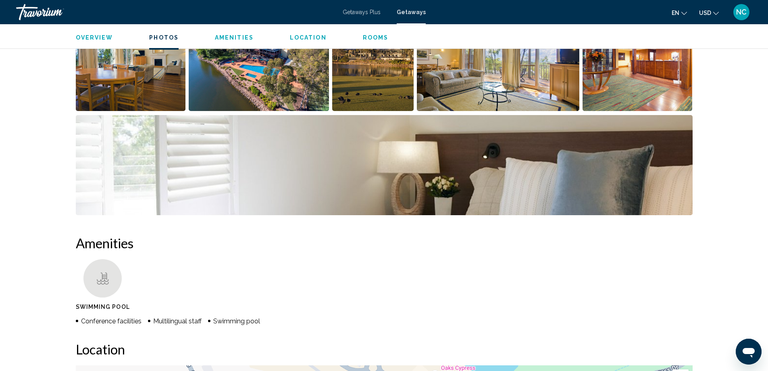
scroll to position [443, 0]
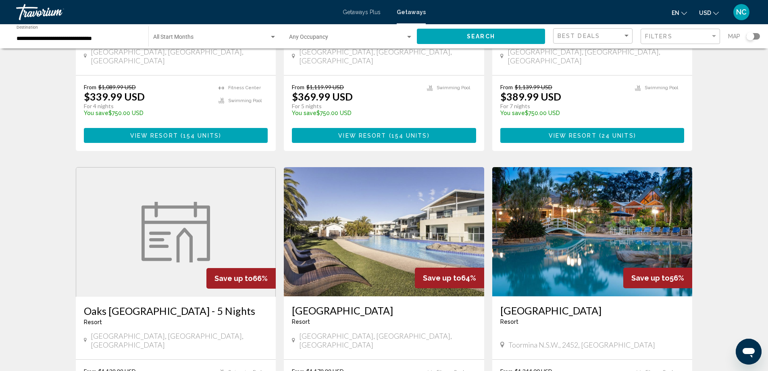
scroll to position [806, 0]
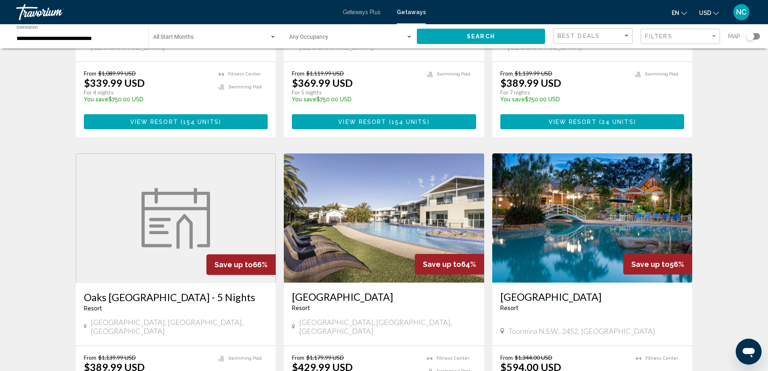
click at [337, 200] on img "Main content" at bounding box center [384, 217] width 200 height 129
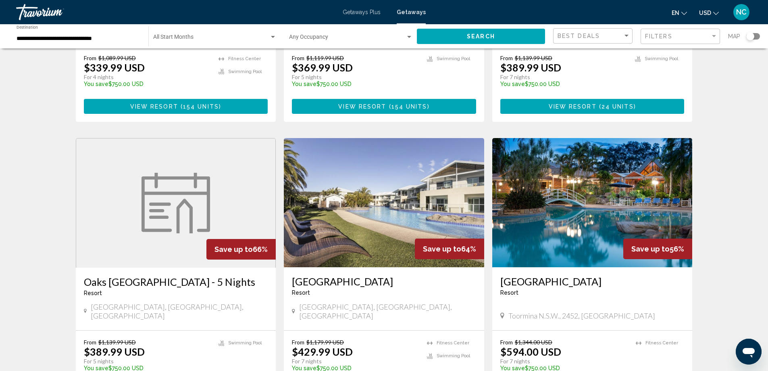
scroll to position [795, 0]
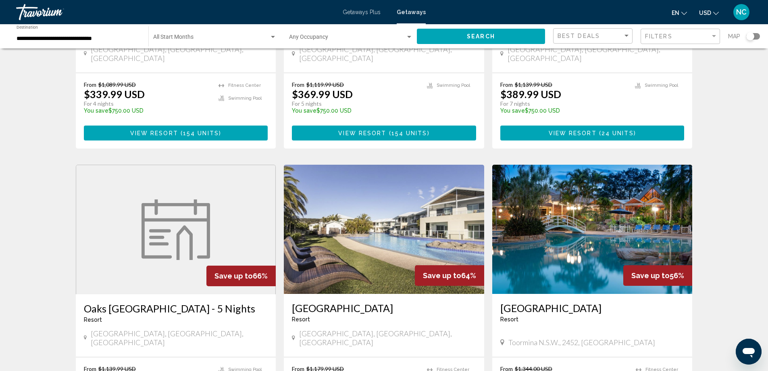
click at [568, 180] on img "Main content" at bounding box center [592, 228] width 200 height 129
